Goal: Check status: Check status

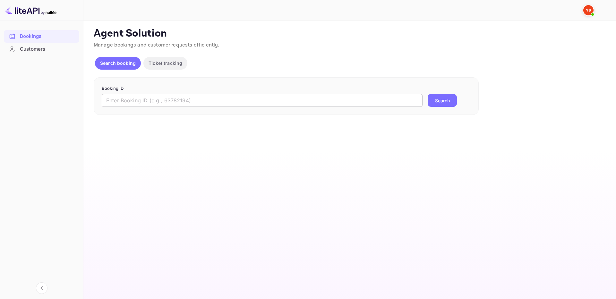
click at [237, 101] on input "text" at bounding box center [262, 100] width 321 height 13
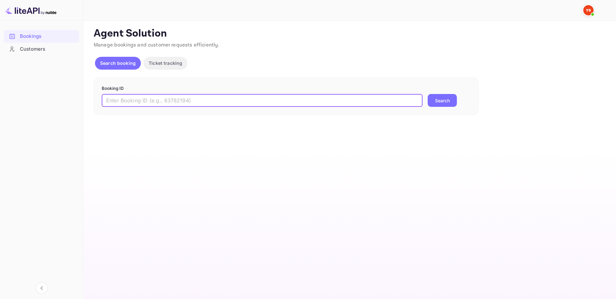
paste input "9695048"
type input "9695048"
click at [449, 104] on button "Search" at bounding box center [441, 100] width 29 height 13
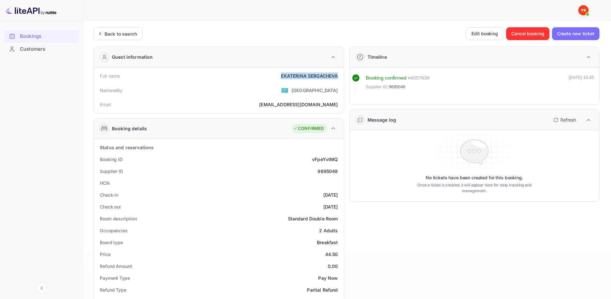
drag, startPoint x: 286, startPoint y: 76, endPoint x: 342, endPoint y: 74, distance: 56.2
click at [342, 74] on div "Full name [PERSON_NAME] Nationality 🇰🇿 [DEMOGRAPHIC_DATA] Email [EMAIL_ADDRESS]…" at bounding box center [219, 90] width 250 height 46
copy div "[PERSON_NAME]"
drag, startPoint x: 328, startPoint y: 253, endPoint x: 337, endPoint y: 253, distance: 8.7
click at [337, 253] on div "Price 44.50" at bounding box center [219, 254] width 245 height 12
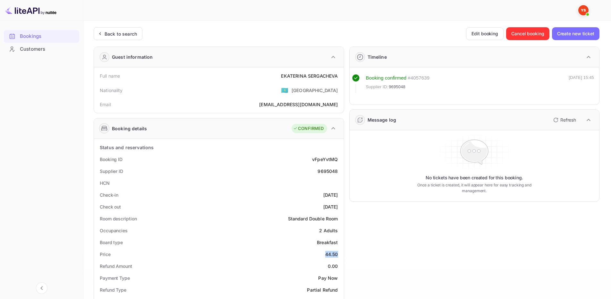
copy div "44.50"
